Goal: Task Accomplishment & Management: Manage account settings

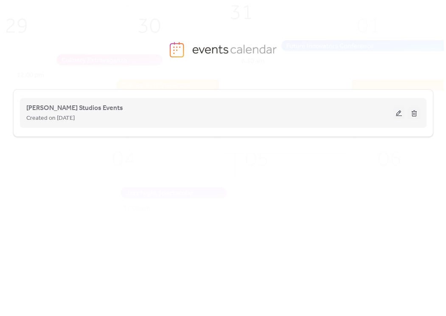
click at [120, 115] on div "Created on [DATE]" at bounding box center [209, 118] width 367 height 10
click at [398, 115] on button at bounding box center [399, 112] width 12 height 13
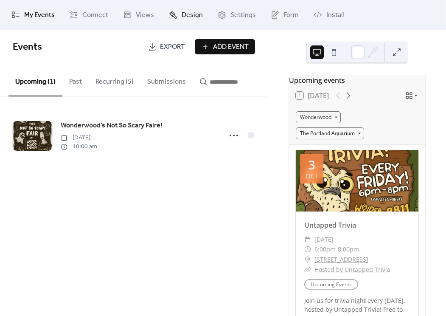
click at [195, 22] on link "Design" at bounding box center [186, 14] width 47 height 23
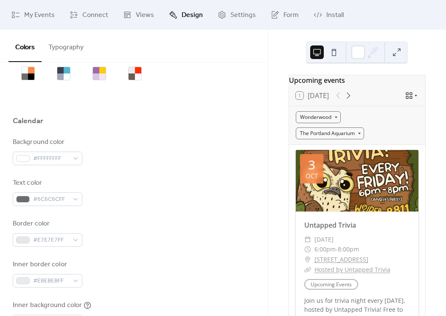
scroll to position [62, 0]
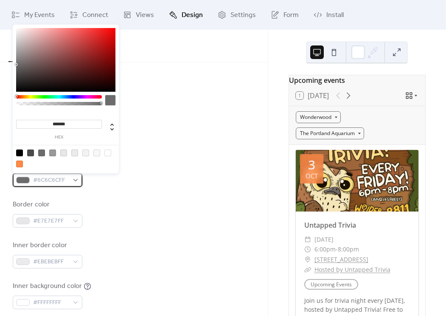
click at [61, 179] on span "#6C6C6CFF" at bounding box center [51, 180] width 36 height 10
click at [17, 152] on div at bounding box center [19, 152] width 7 height 7
type input "*******"
click at [166, 220] on div "Border color #E7E7E7FF" at bounding box center [134, 213] width 242 height 28
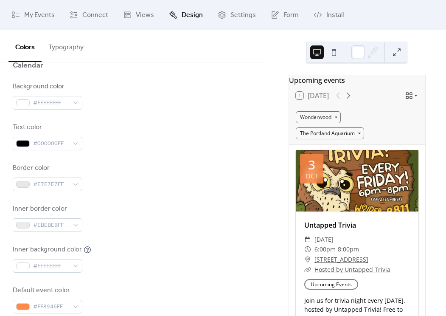
scroll to position [100, 0]
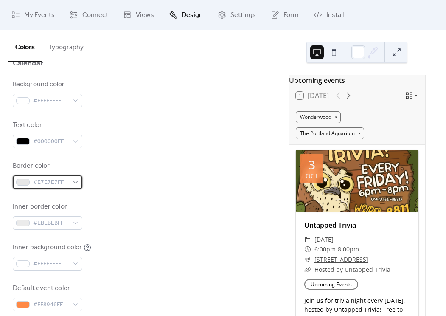
click at [45, 184] on span "#E7E7E7FF" at bounding box center [51, 182] width 36 height 10
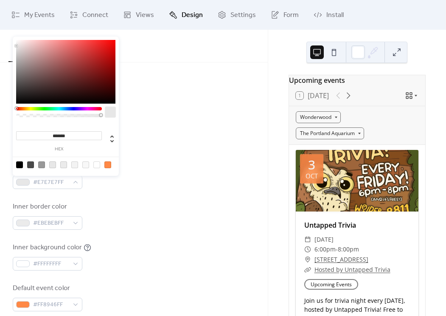
click at [20, 164] on div at bounding box center [19, 164] width 7 height 7
type input "*******"
click at [162, 185] on div "Border color #000000FF" at bounding box center [134, 175] width 242 height 28
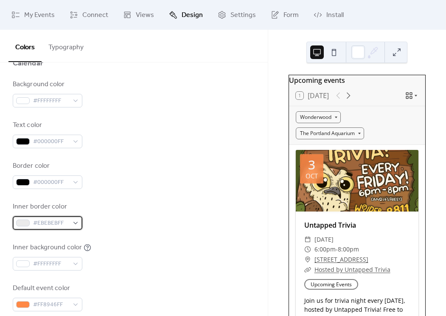
click at [50, 219] on span "#EBEBEBFF" at bounding box center [51, 223] width 36 height 10
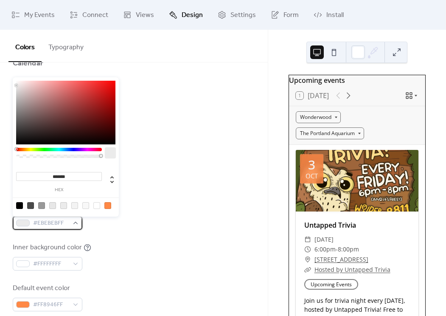
click at [50, 219] on span "#EBEBEBFF" at bounding box center [51, 223] width 36 height 10
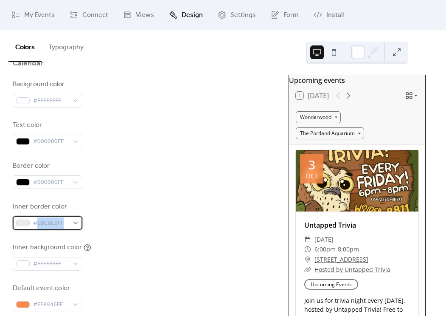
click at [50, 219] on span "#EBEBEBFF" at bounding box center [51, 223] width 36 height 10
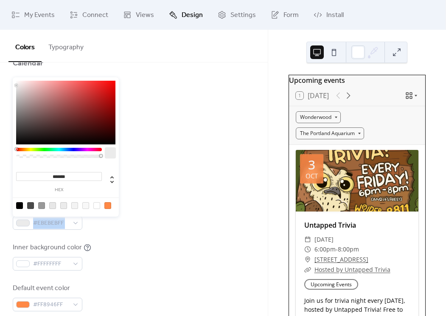
click at [70, 178] on input "*******" at bounding box center [59, 176] width 86 height 9
paste input
type input "*******"
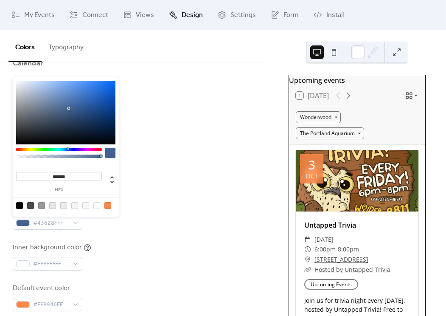
click at [157, 188] on div "Border color #000000FF" at bounding box center [134, 175] width 242 height 28
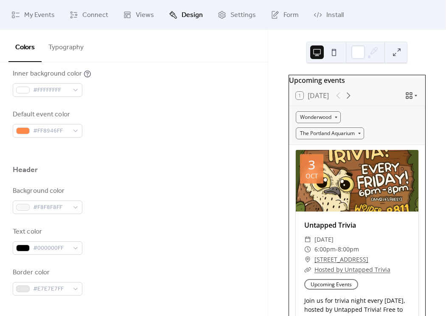
scroll to position [311, 0]
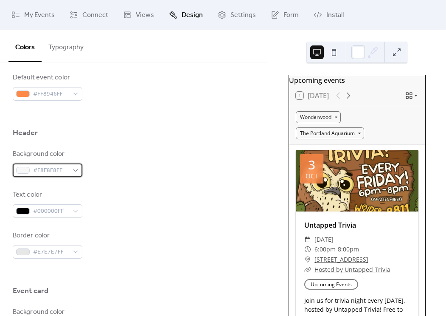
click at [20, 170] on div at bounding box center [23, 170] width 14 height 7
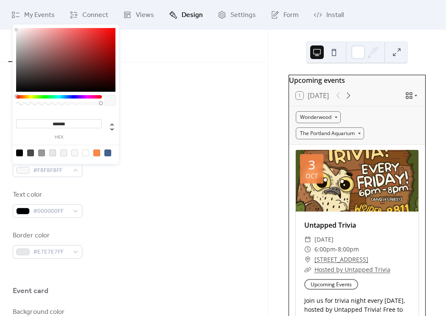
click at [84, 152] on div at bounding box center [85, 152] width 7 height 7
type input "*******"
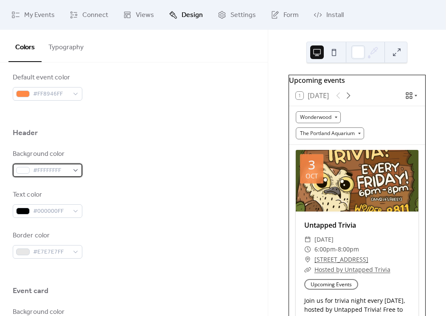
click at [58, 171] on span "#FFFFFFFF" at bounding box center [51, 170] width 36 height 10
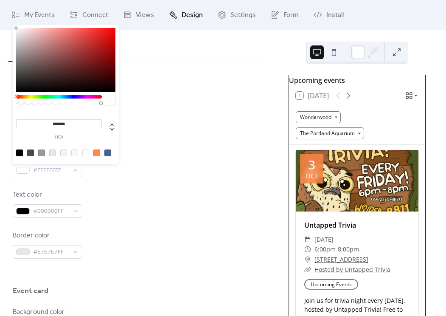
click at [59, 119] on input "*******" at bounding box center [59, 123] width 86 height 9
paste input
type input "*******"
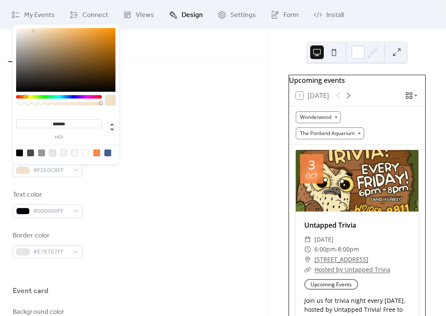
click at [191, 205] on div "Text color #000000FF" at bounding box center [134, 204] width 242 height 28
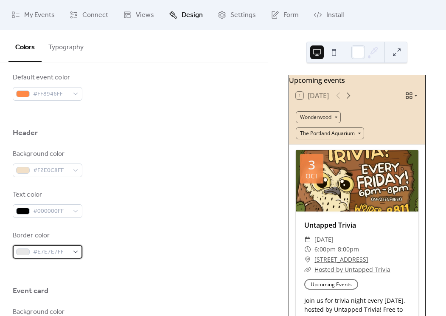
click at [53, 255] on span "#E7E7E7FF" at bounding box center [51, 252] width 36 height 10
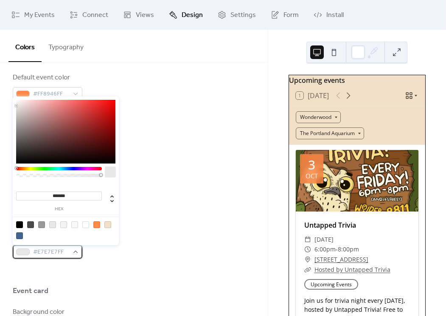
click at [53, 255] on span "#E7E7E7FF" at bounding box center [51, 252] width 36 height 10
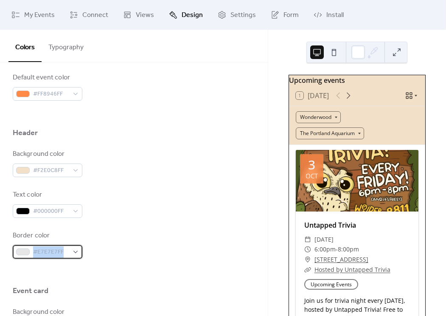
click at [53, 255] on span "#E7E7E7FF" at bounding box center [51, 252] width 36 height 10
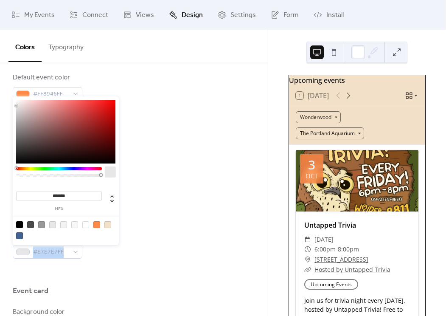
click at [51, 196] on input "*******" at bounding box center [59, 195] width 86 height 9
click at [19, 237] on div at bounding box center [19, 235] width 7 height 7
type input "*******"
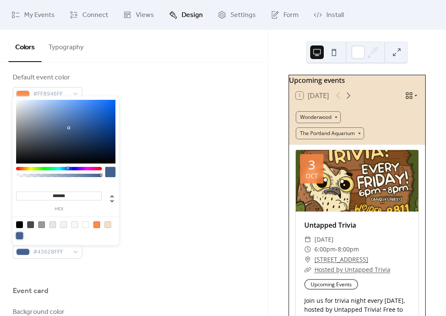
click at [213, 220] on div "Background color #F2E0C8FF Text color #000000FF Border color #43628FFF" at bounding box center [134, 203] width 242 height 109
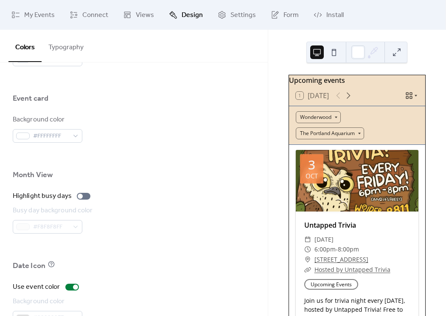
scroll to position [569, 0]
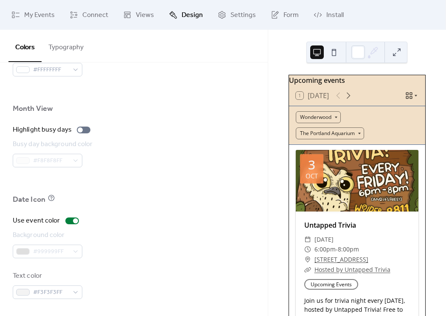
click at [45, 249] on div "#999999FF" at bounding box center [48, 251] width 70 height 14
click at [45, 293] on span "#F3F3F3FF" at bounding box center [51, 292] width 36 height 10
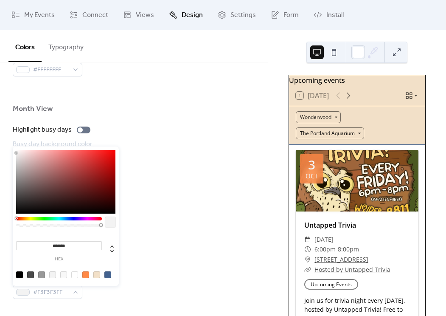
click at [20, 275] on div at bounding box center [19, 274] width 7 height 7
type input "*******"
click at [180, 242] on div "Background color #999999FF" at bounding box center [134, 244] width 242 height 28
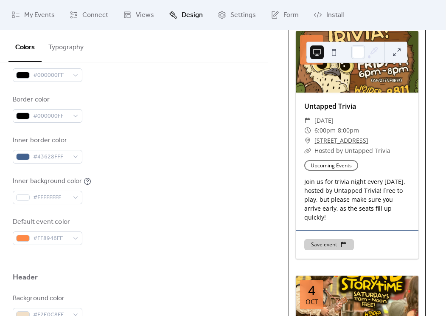
scroll to position [0, 0]
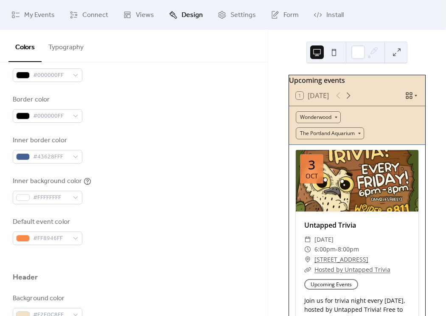
click at [331, 53] on button at bounding box center [334, 52] width 14 height 14
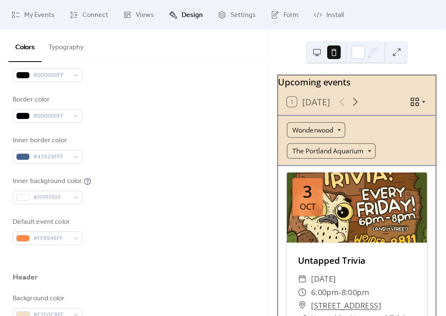
click at [317, 50] on button at bounding box center [317, 52] width 14 height 14
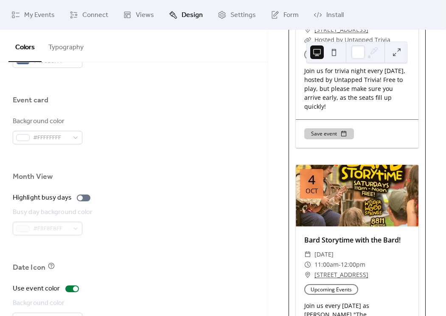
scroll to position [569, 0]
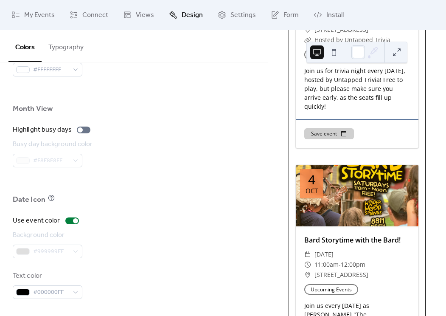
click at [31, 256] on div "#999999FF" at bounding box center [48, 251] width 70 height 14
click at [39, 247] on div "#999999FF" at bounding box center [48, 251] width 70 height 14
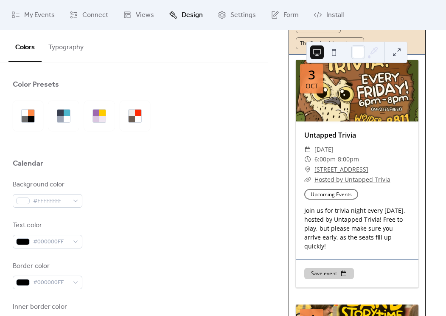
scroll to position [0, 0]
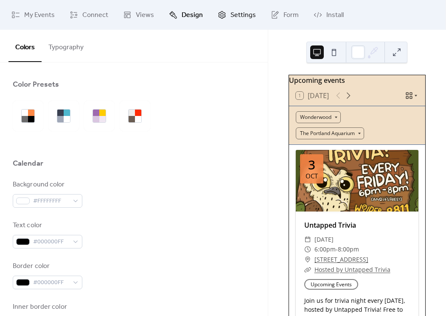
click at [227, 18] on link "Settings" at bounding box center [236, 14] width 51 height 23
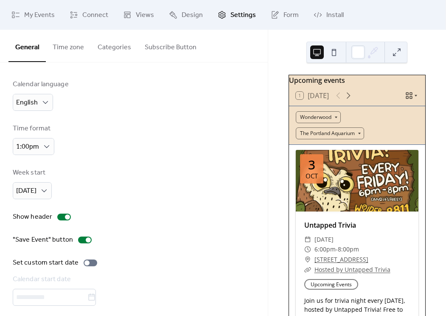
click at [72, 53] on button "Time zone" at bounding box center [68, 45] width 45 height 31
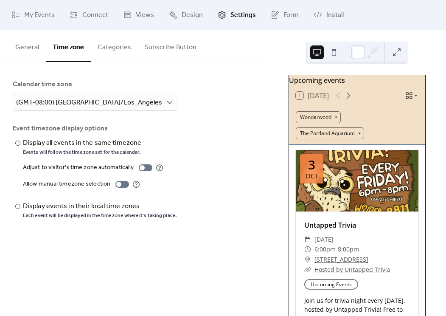
click at [102, 46] on button "Categories" at bounding box center [114, 45] width 47 height 31
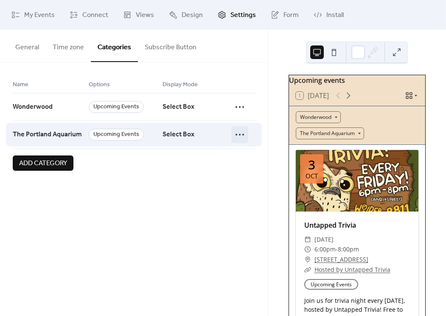
click at [244, 136] on icon at bounding box center [240, 135] width 14 height 14
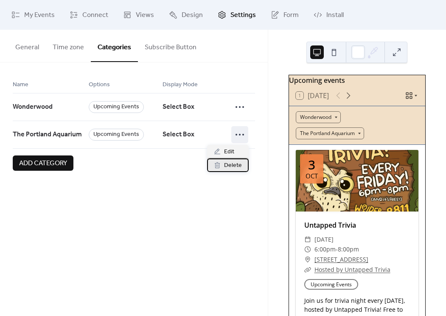
click at [229, 165] on span "Delete" at bounding box center [233, 165] width 18 height 10
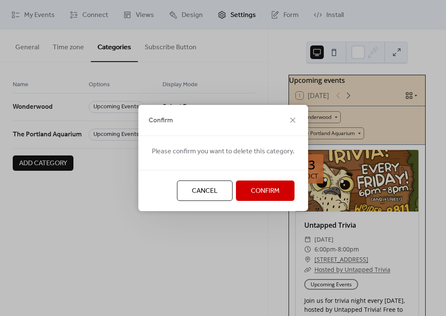
click at [247, 197] on button "Confirm" at bounding box center [265, 190] width 59 height 20
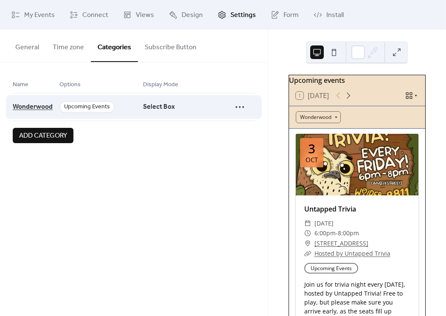
click at [37, 104] on span "Wonderwood" at bounding box center [33, 107] width 40 height 16
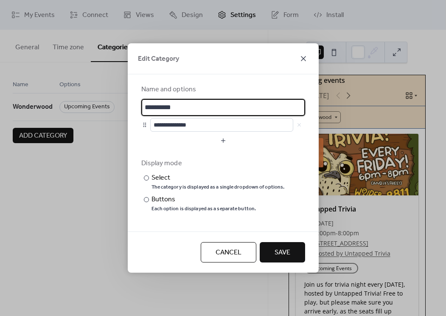
click at [304, 60] on icon at bounding box center [303, 58] width 10 height 10
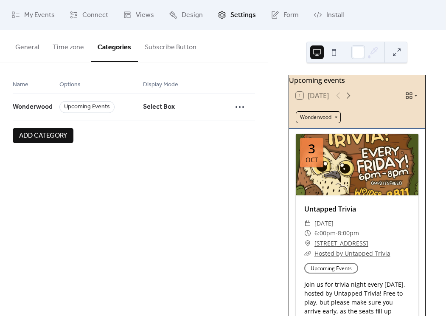
click at [322, 123] on div "Wonderwood" at bounding box center [318, 117] width 45 height 12
click at [161, 47] on button "Subscribe Button" at bounding box center [170, 45] width 65 height 31
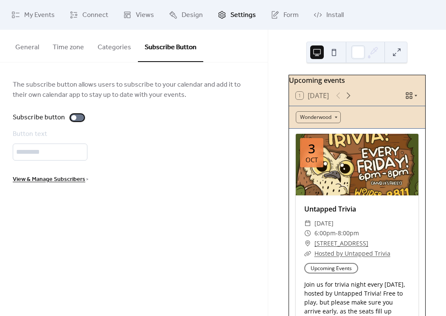
click at [76, 117] on div at bounding box center [77, 117] width 14 height 7
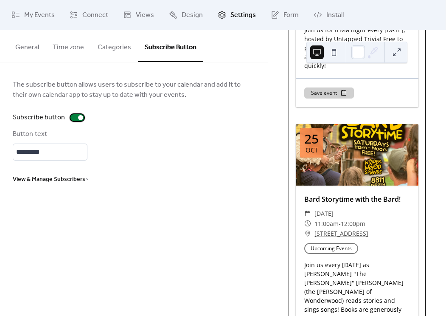
scroll to position [4151, 0]
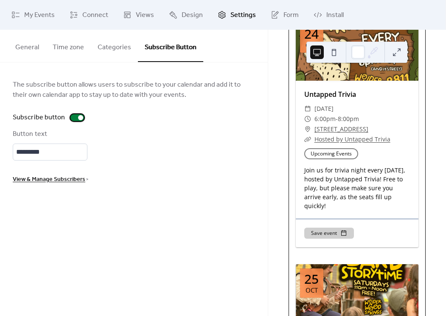
click at [79, 116] on div at bounding box center [80, 117] width 5 height 5
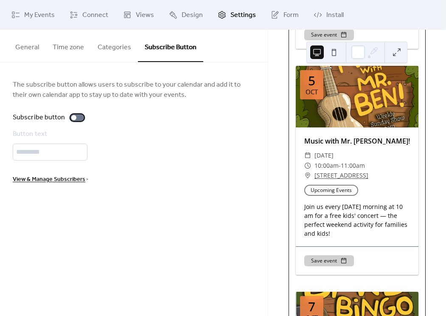
scroll to position [0, 0]
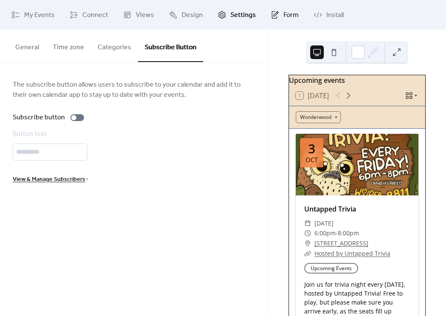
click at [279, 16] on link "Form" at bounding box center [284, 14] width 41 height 23
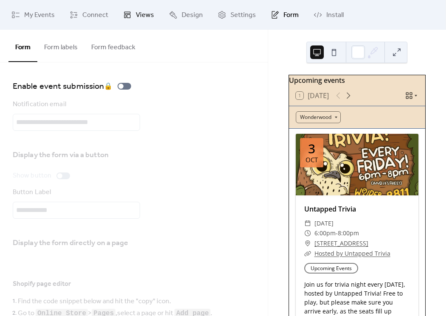
click at [136, 16] on span "Views" at bounding box center [145, 15] width 18 height 10
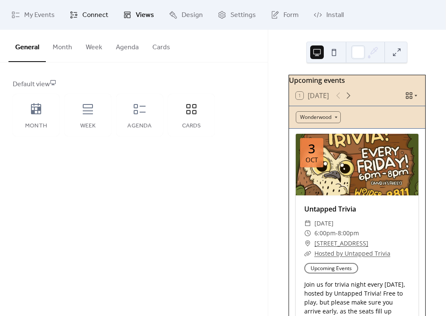
click at [87, 16] on span "Connect" at bounding box center [95, 15] width 26 height 10
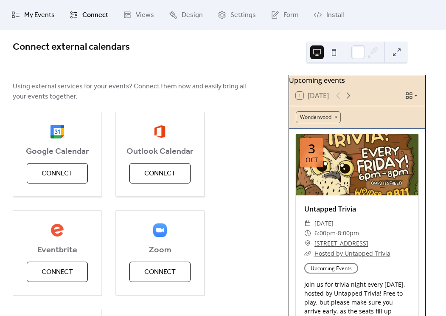
click at [39, 18] on span "My Events" at bounding box center [39, 15] width 31 height 10
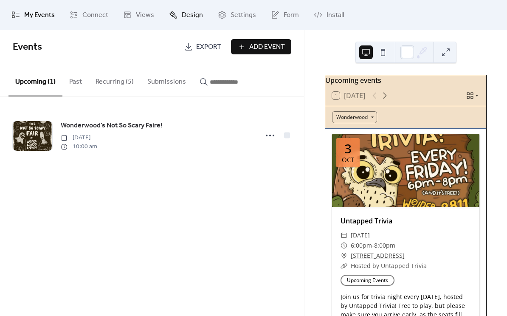
click at [178, 20] on link "Design" at bounding box center [186, 14] width 47 height 23
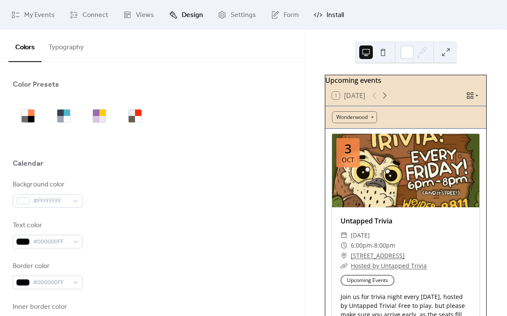
click at [326, 17] on span "Install" at bounding box center [334, 15] width 17 height 10
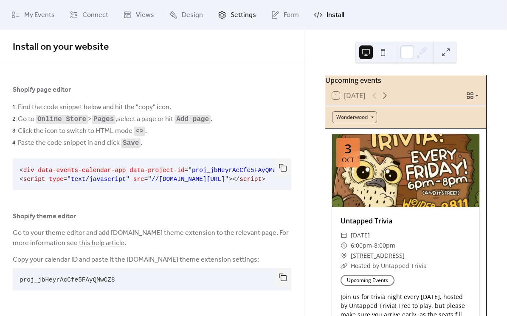
click at [235, 17] on span "Settings" at bounding box center [242, 15] width 25 height 10
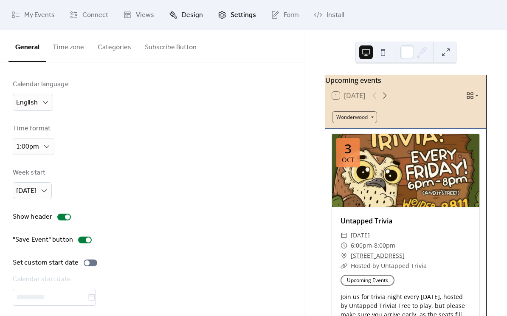
click at [194, 18] on span "Design" at bounding box center [192, 15] width 21 height 10
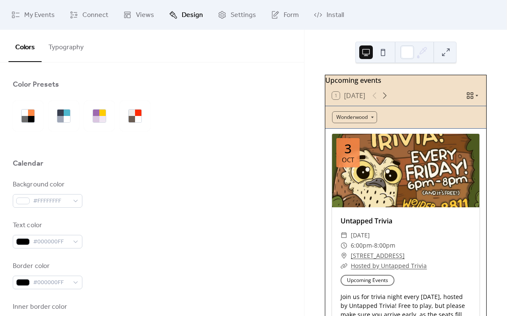
click at [76, 45] on button "Typography" at bounding box center [66, 45] width 49 height 31
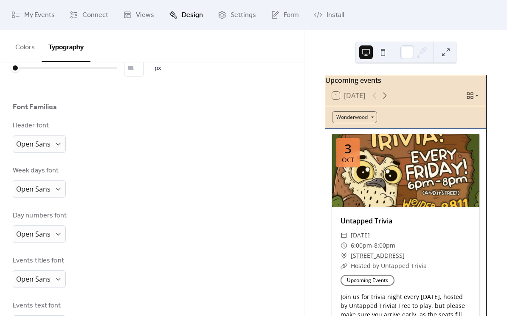
scroll to position [39, 0]
click at [42, 145] on span "Open Sans" at bounding box center [33, 142] width 34 height 9
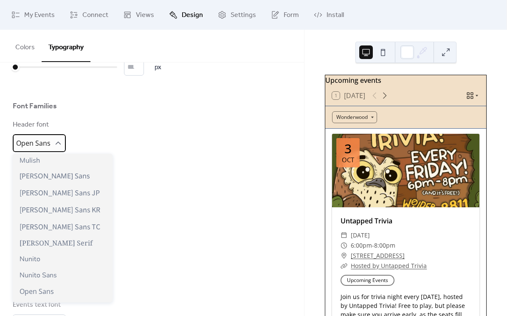
scroll to position [372, 0]
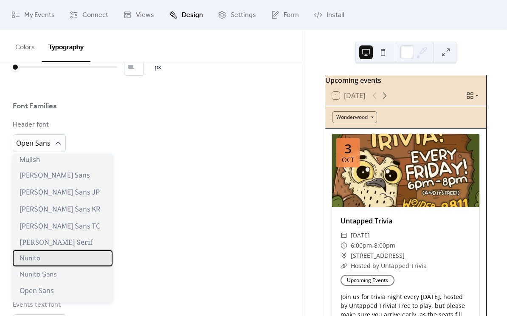
click at [30, 261] on span "Nunito" at bounding box center [30, 257] width 21 height 9
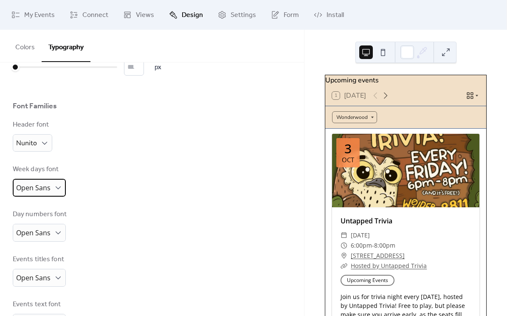
click at [50, 187] on span "Open Sans" at bounding box center [33, 187] width 34 height 9
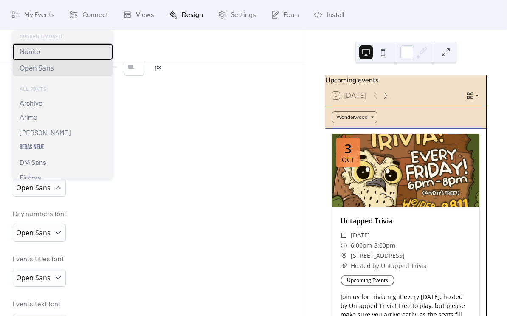
click at [58, 51] on div "Nunito" at bounding box center [63, 52] width 100 height 16
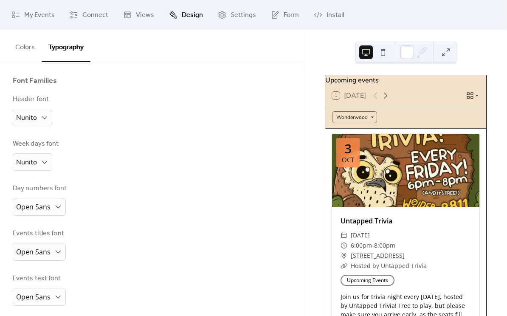
scroll to position [68, 0]
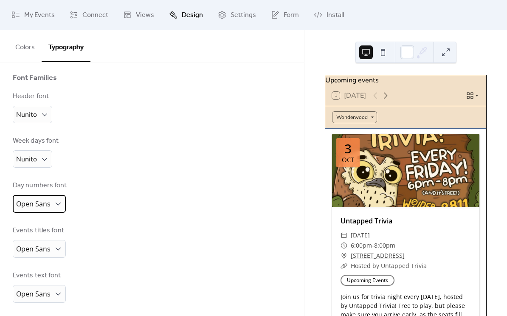
click at [42, 198] on span "Open Sans" at bounding box center [33, 204] width 34 height 13
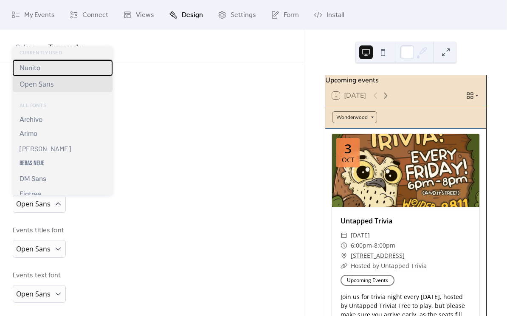
click at [46, 70] on div "Nunito" at bounding box center [63, 68] width 100 height 16
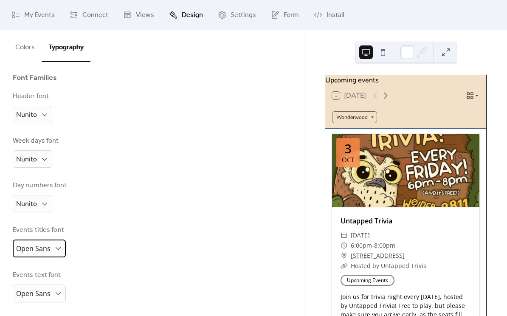
click at [42, 253] on span "Open Sans" at bounding box center [33, 248] width 34 height 13
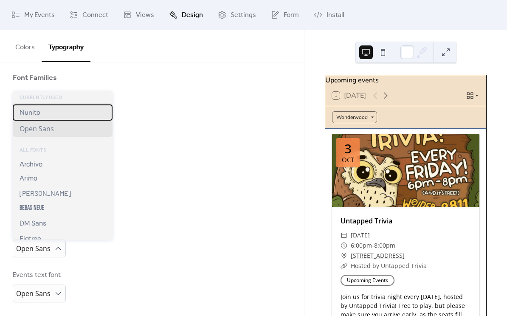
click at [51, 111] on div "Nunito" at bounding box center [63, 112] width 100 height 16
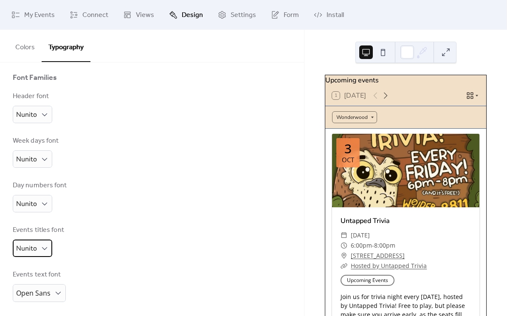
click at [50, 249] on div "Nunito" at bounding box center [32, 247] width 39 height 17
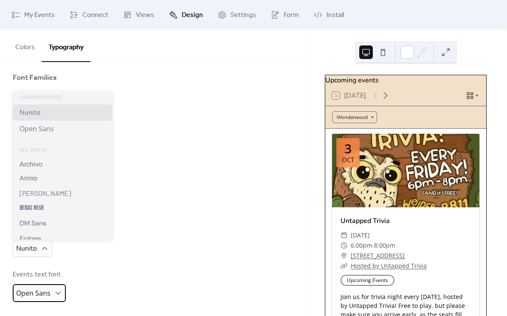
click at [47, 291] on span "Open Sans" at bounding box center [33, 292] width 34 height 9
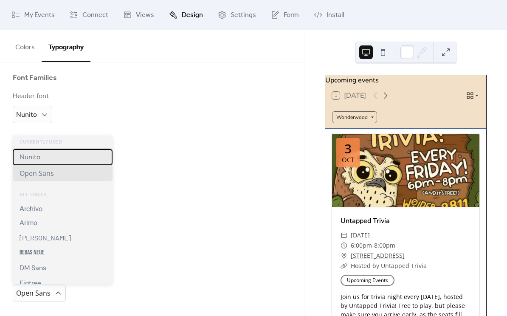
click at [51, 160] on div "Nunito" at bounding box center [63, 157] width 100 height 16
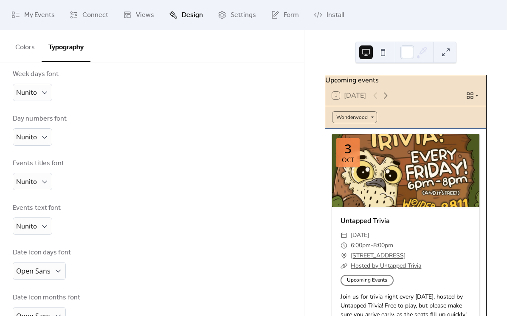
scroll to position [160, 0]
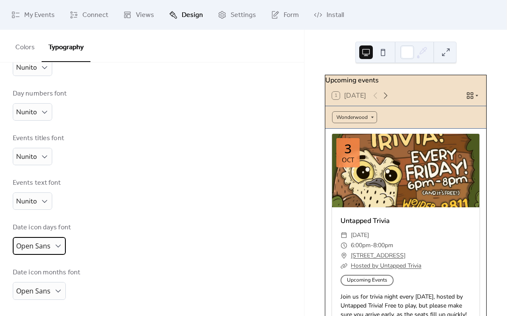
click at [45, 247] on span "Open Sans" at bounding box center [33, 245] width 34 height 9
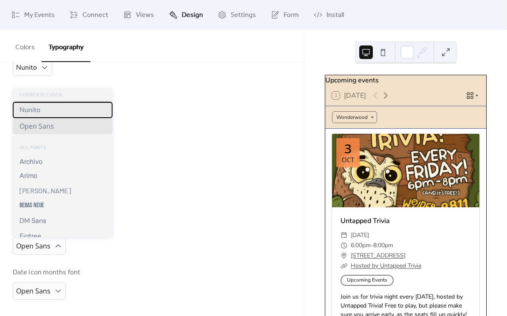
click at [55, 111] on div "Nunito" at bounding box center [63, 110] width 100 height 16
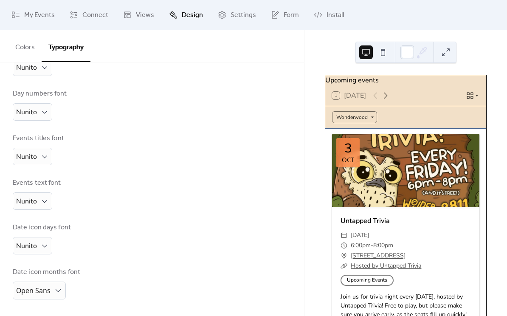
scroll to position [160, 0]
click at [44, 286] on span "Open Sans" at bounding box center [33, 289] width 34 height 9
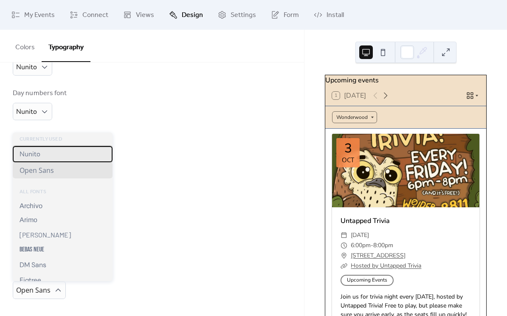
click at [50, 154] on div "Nunito" at bounding box center [63, 154] width 100 height 16
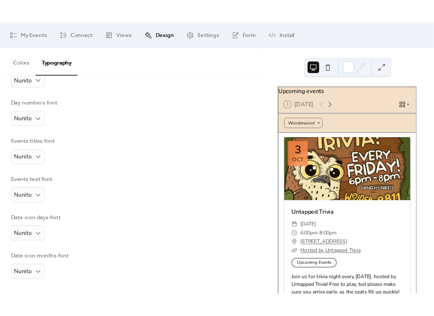
scroll to position [0, 0]
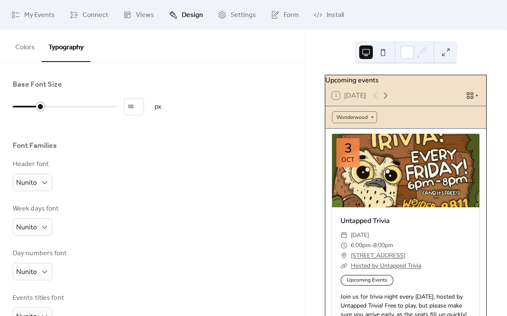
drag, startPoint x: 16, startPoint y: 106, endPoint x: 34, endPoint y: 106, distance: 18.7
click at [34, 106] on div at bounding box center [27, 107] width 28 height 14
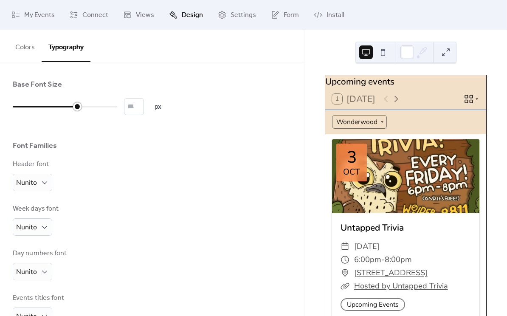
type input "**"
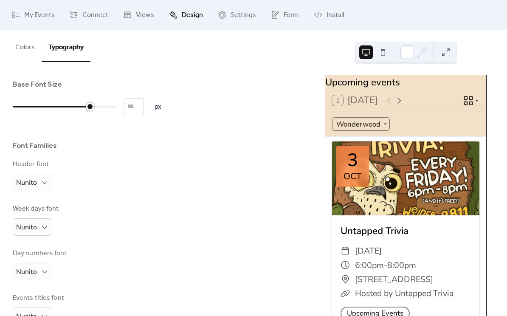
drag, startPoint x: 39, startPoint y: 105, endPoint x: 90, endPoint y: 108, distance: 51.0
click at [90, 108] on div at bounding box center [90, 106] width 8 height 8
click at [387, 55] on button at bounding box center [383, 52] width 14 height 14
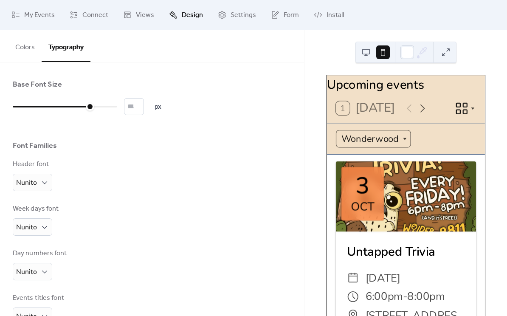
click at [366, 55] on button at bounding box center [366, 52] width 14 height 14
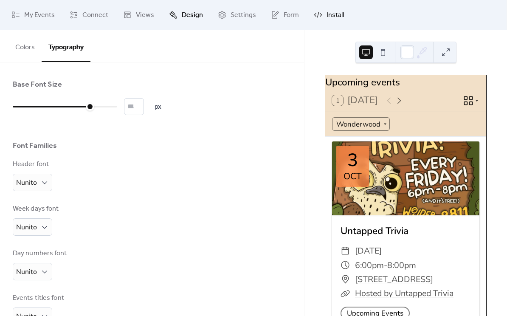
click at [334, 12] on span "Install" at bounding box center [334, 15] width 17 height 10
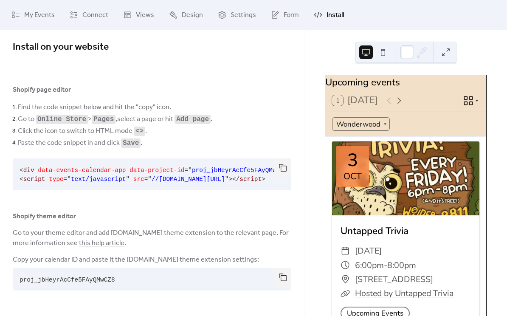
click at [383, 58] on button at bounding box center [383, 52] width 14 height 14
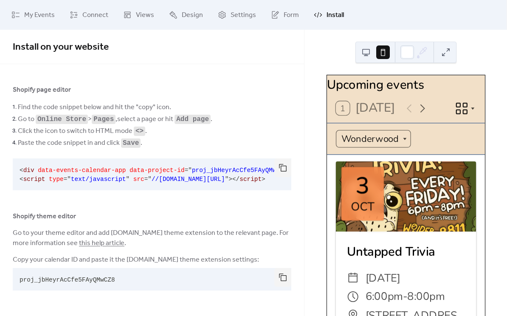
click at [361, 54] on button at bounding box center [366, 52] width 14 height 14
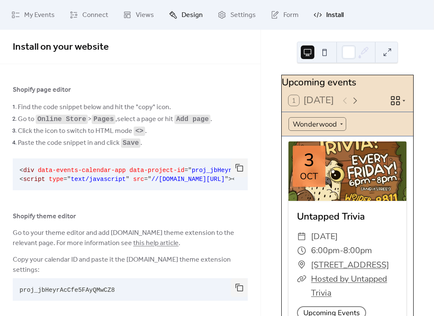
click at [182, 19] on span "Design" at bounding box center [192, 15] width 21 height 10
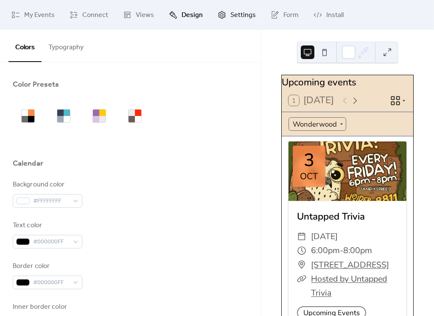
click at [218, 15] on icon at bounding box center [222, 15] width 8 height 8
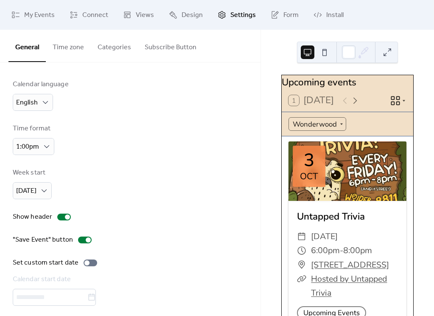
click at [370, 161] on div at bounding box center [348, 170] width 118 height 59
click at [279, 16] on link "Form" at bounding box center [284, 14] width 41 height 23
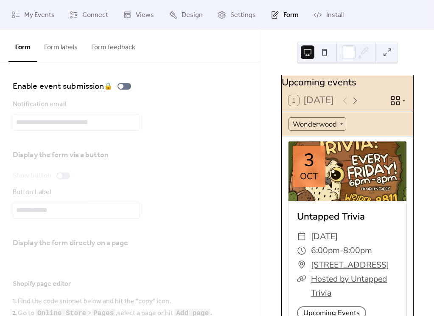
click at [54, 49] on button "Form labels" at bounding box center [60, 45] width 47 height 31
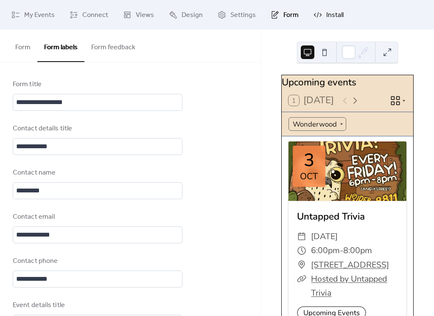
click at [331, 20] on span "Install" at bounding box center [334, 15] width 17 height 10
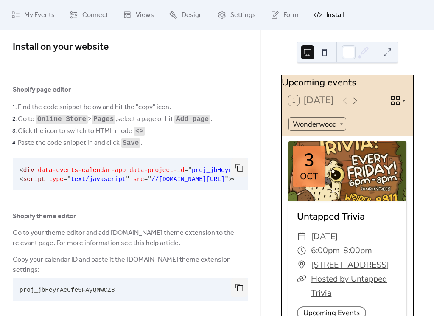
scroll to position [7, 0]
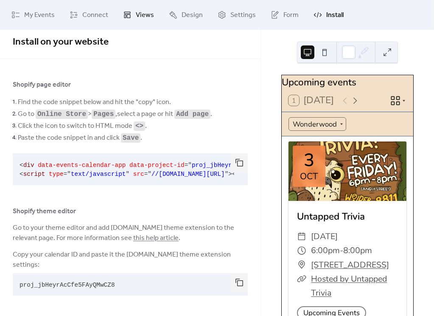
click at [123, 19] on icon at bounding box center [127, 15] width 8 height 8
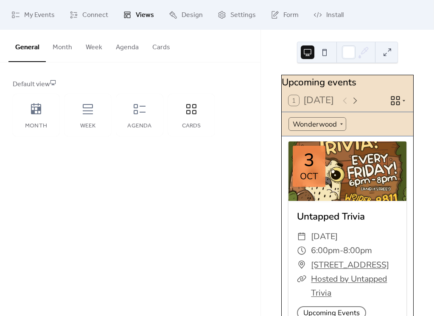
click at [125, 44] on button "Agenda" at bounding box center [127, 45] width 36 height 31
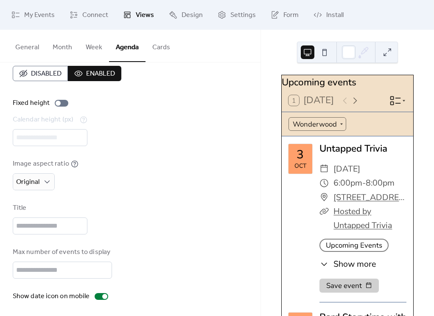
scroll to position [14, 0]
click at [159, 46] on button "Cards" at bounding box center [161, 45] width 31 height 31
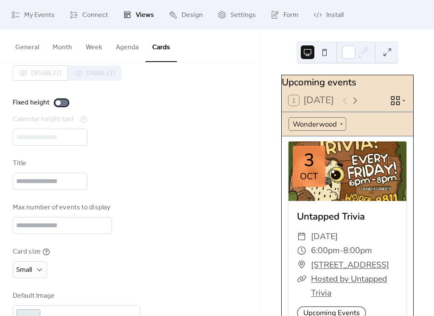
click at [58, 102] on div at bounding box center [58, 102] width 5 height 5
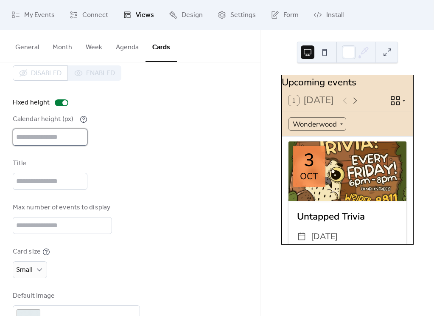
click at [45, 134] on input "***" at bounding box center [50, 137] width 75 height 17
type input "***"
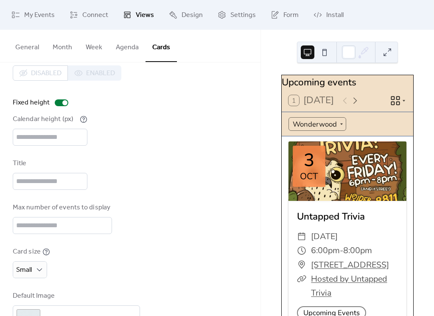
click at [128, 143] on div "Calendar height (px) ***" at bounding box center [130, 129] width 235 height 31
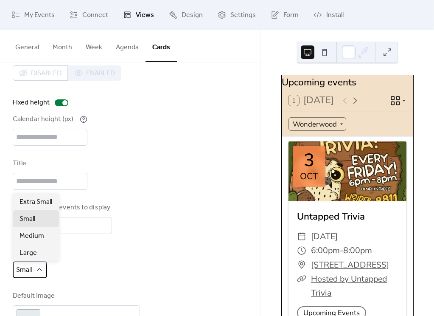
click at [33, 274] on div "Small" at bounding box center [30, 269] width 34 height 17
click at [34, 252] on span "Large" at bounding box center [28, 253] width 17 height 10
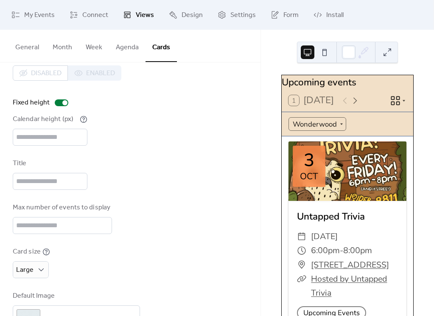
click at [328, 54] on button at bounding box center [325, 52] width 14 height 14
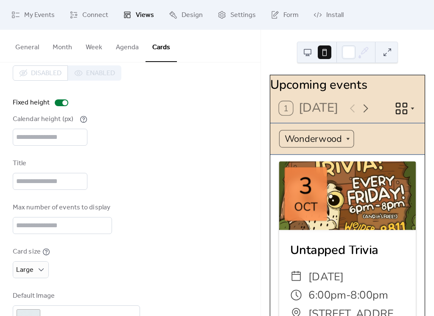
click at [304, 50] on button at bounding box center [308, 52] width 14 height 14
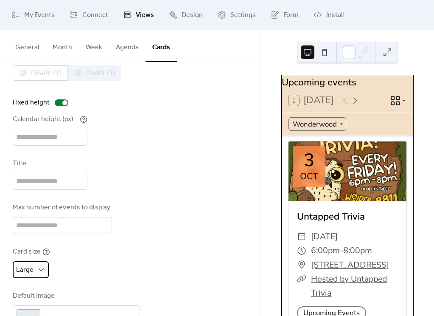
click at [35, 272] on div "Large" at bounding box center [31, 269] width 36 height 17
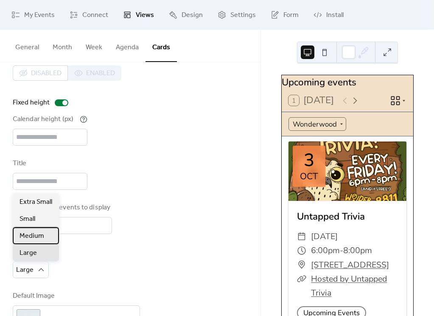
click at [35, 238] on span "Medium" at bounding box center [32, 236] width 25 height 10
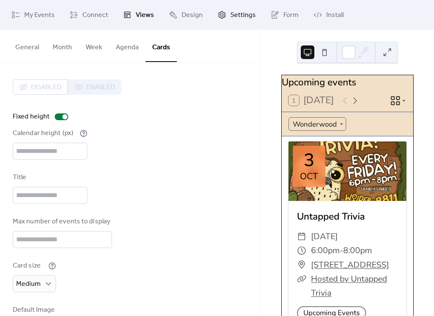
click at [232, 14] on span "Settings" at bounding box center [242, 15] width 25 height 10
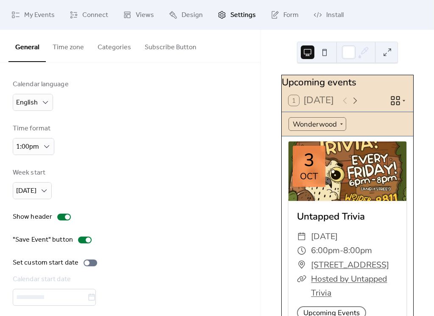
click at [111, 47] on button "Categories" at bounding box center [114, 45] width 47 height 31
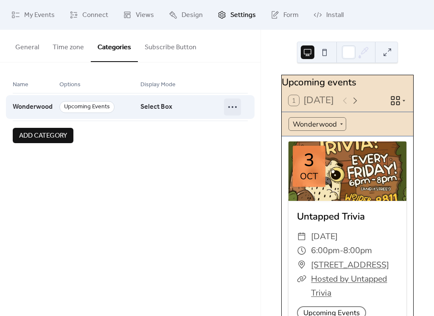
click at [233, 106] on icon at bounding box center [233, 107] width 14 height 14
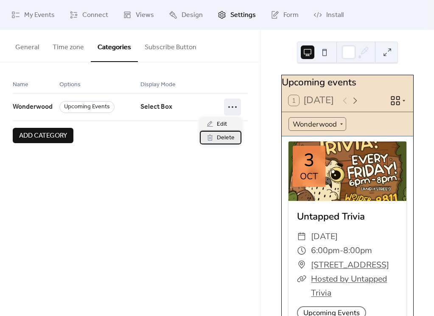
click at [229, 135] on span "Delete" at bounding box center [226, 138] width 18 height 10
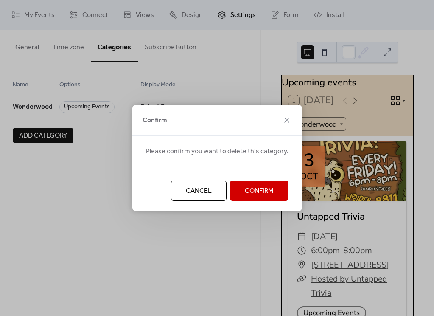
click at [246, 193] on span "Confirm" at bounding box center [259, 191] width 29 height 10
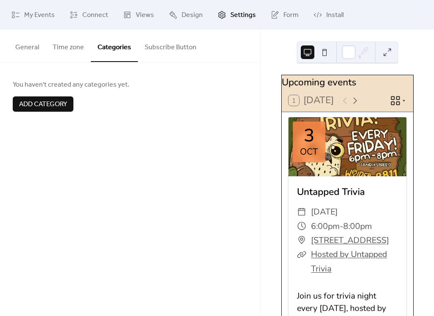
click at [36, 55] on button "General" at bounding box center [26, 45] width 37 height 31
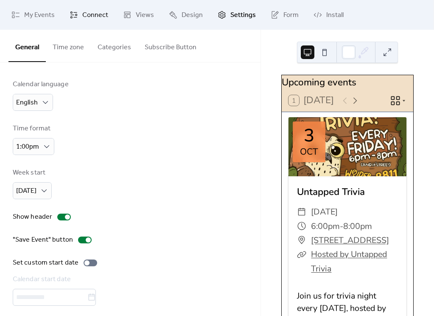
click at [98, 10] on span "Connect" at bounding box center [95, 15] width 26 height 10
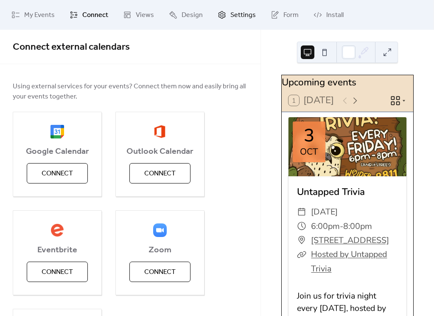
click at [243, 18] on span "Settings" at bounding box center [242, 15] width 25 height 10
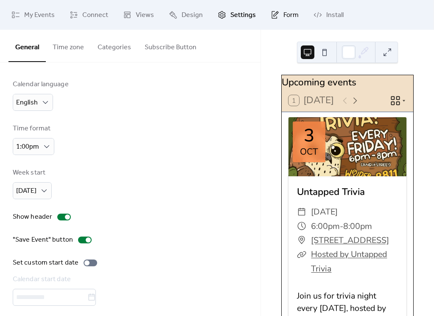
click at [271, 15] on icon at bounding box center [275, 15] width 8 height 8
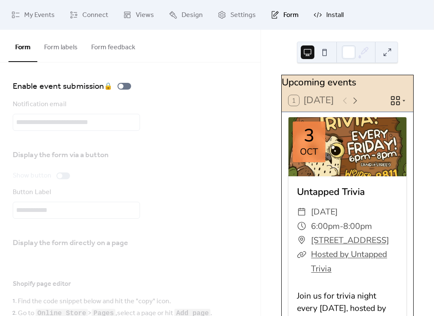
click at [317, 17] on icon at bounding box center [318, 15] width 8 height 8
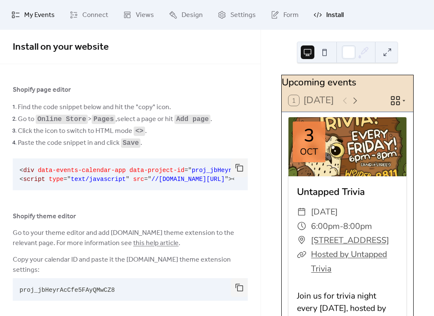
click at [42, 18] on span "My Events" at bounding box center [39, 15] width 31 height 10
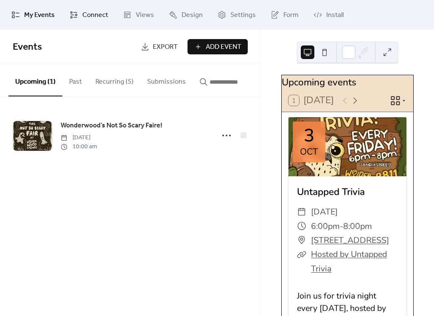
click at [83, 17] on span "Connect" at bounding box center [95, 15] width 26 height 10
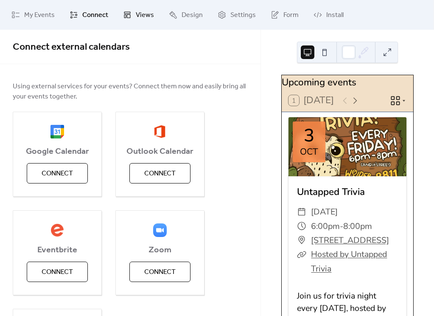
click at [147, 17] on span "Views" at bounding box center [145, 15] width 18 height 10
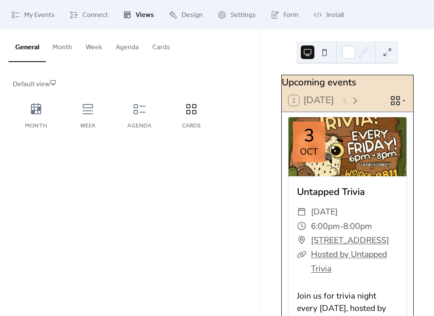
click at [157, 48] on button "Cards" at bounding box center [161, 45] width 31 height 31
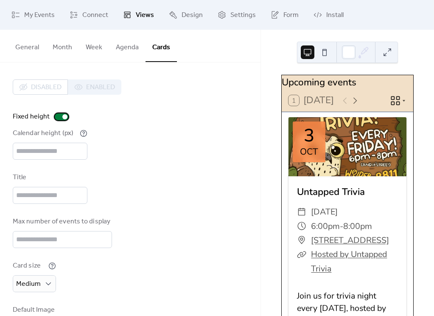
click at [60, 119] on div at bounding box center [62, 116] width 14 height 7
